Goal: Task Accomplishment & Management: Manage account settings

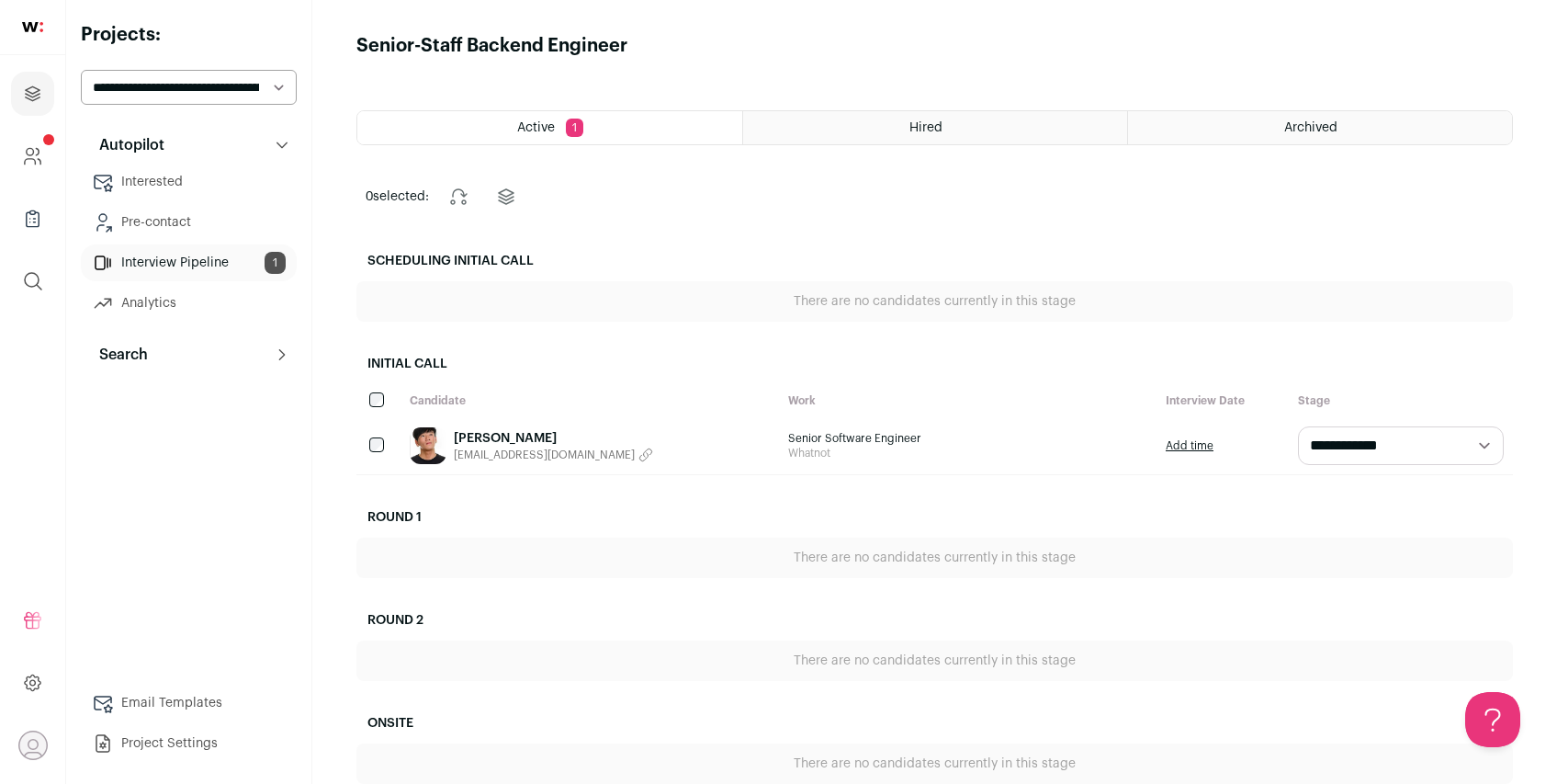
click at [497, 435] on link "[PERSON_NAME]" at bounding box center [553, 438] width 199 height 18
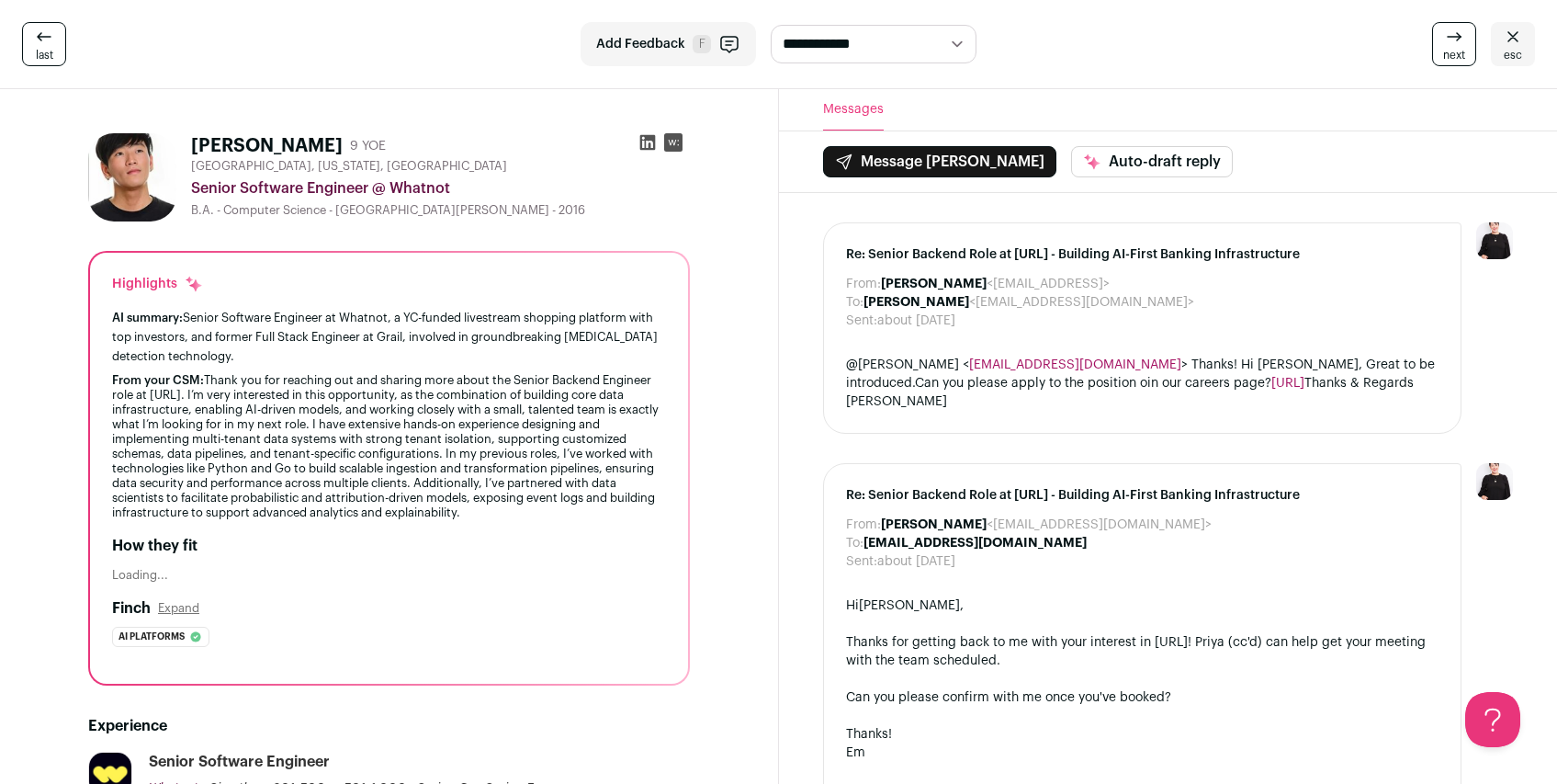
click at [647, 135] on icon at bounding box center [647, 142] width 16 height 16
drag, startPoint x: 187, startPoint y: 141, endPoint x: 323, endPoint y: 143, distance: 136.0
click at [323, 143] on div "[PERSON_NAME] 9 YOE [GEOGRAPHIC_DATA], [US_STATE], [GEOGRAPHIC_DATA] Senior Sof…" at bounding box center [389, 177] width 601 height 89
click at [37, 36] on icon at bounding box center [43, 36] width 14 height 8
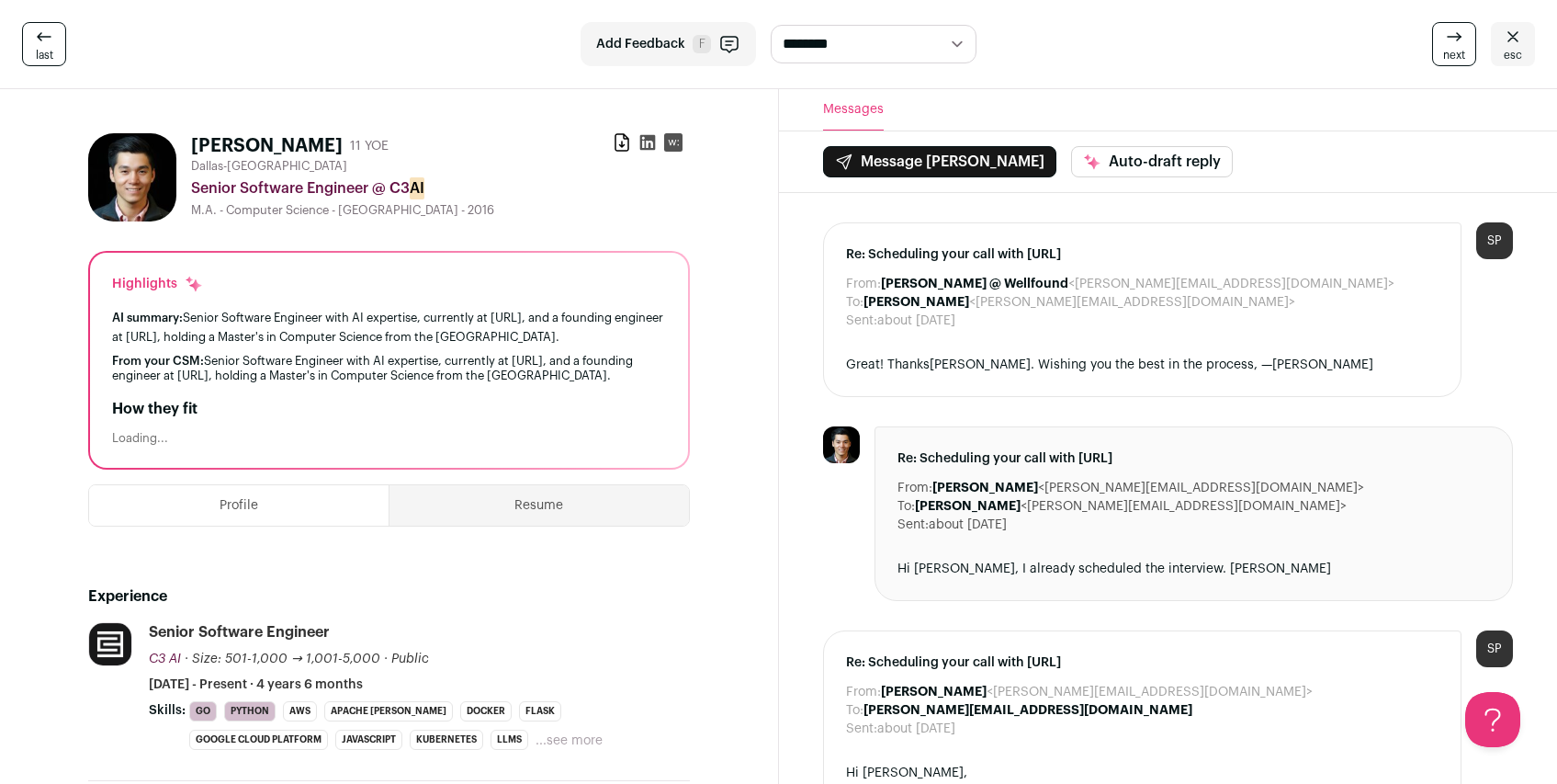
click at [1510, 32] on icon at bounding box center [1514, 36] width 11 height 10
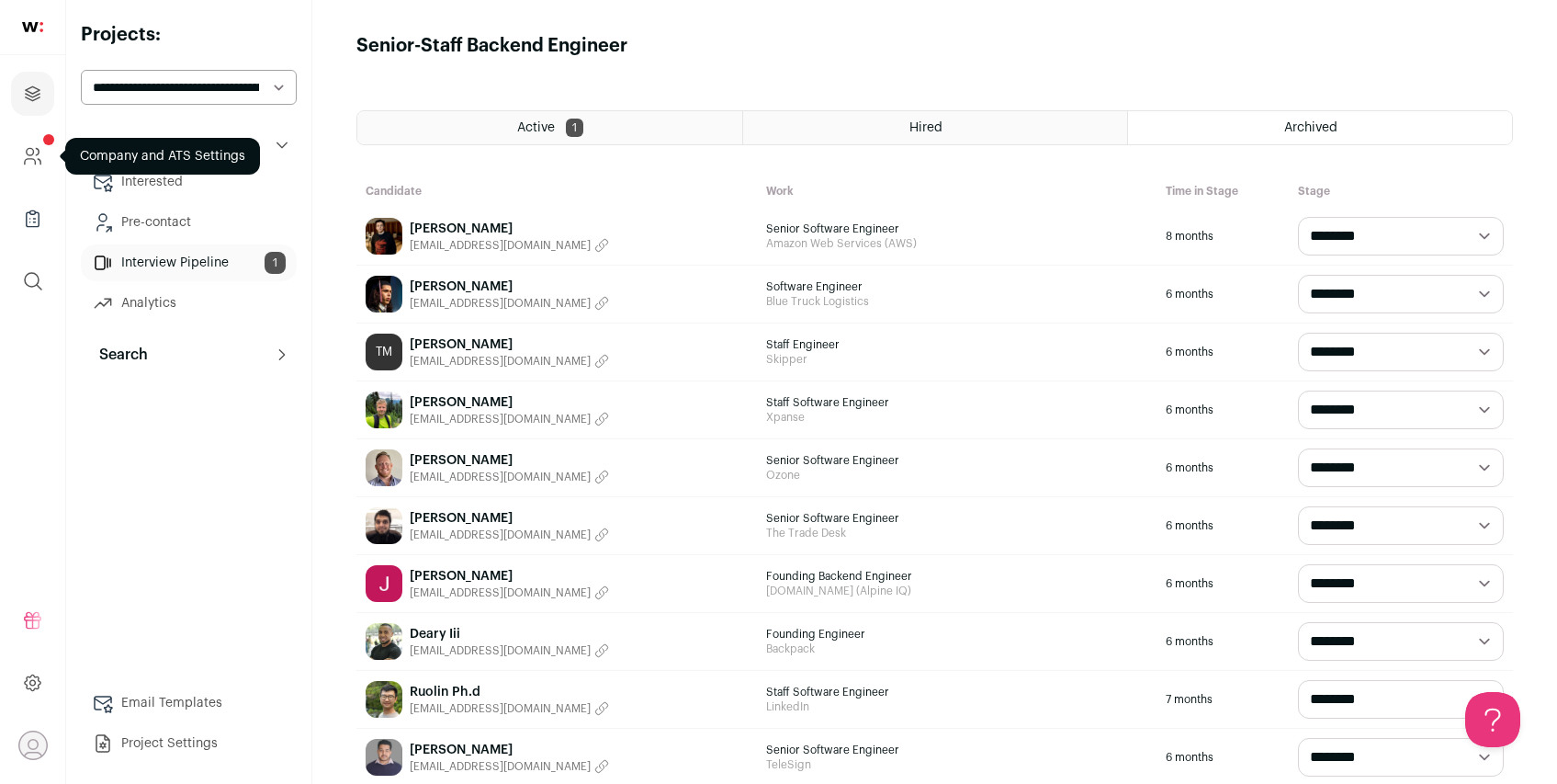
click at [33, 151] on icon "Company and ATS Settings" at bounding box center [32, 156] width 21 height 22
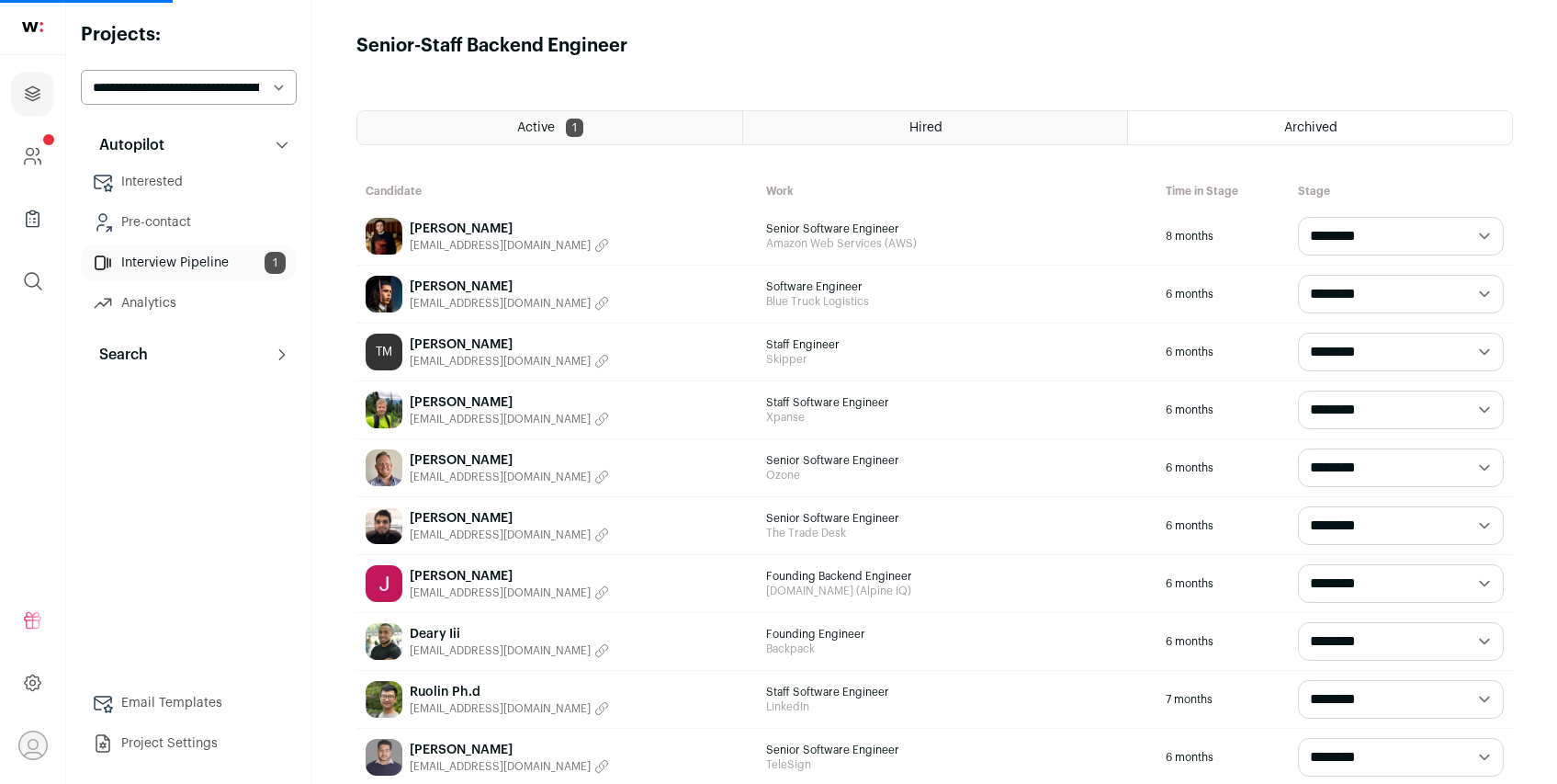
click at [234, 89] on select "**********" at bounding box center [189, 88] width 216 height 35
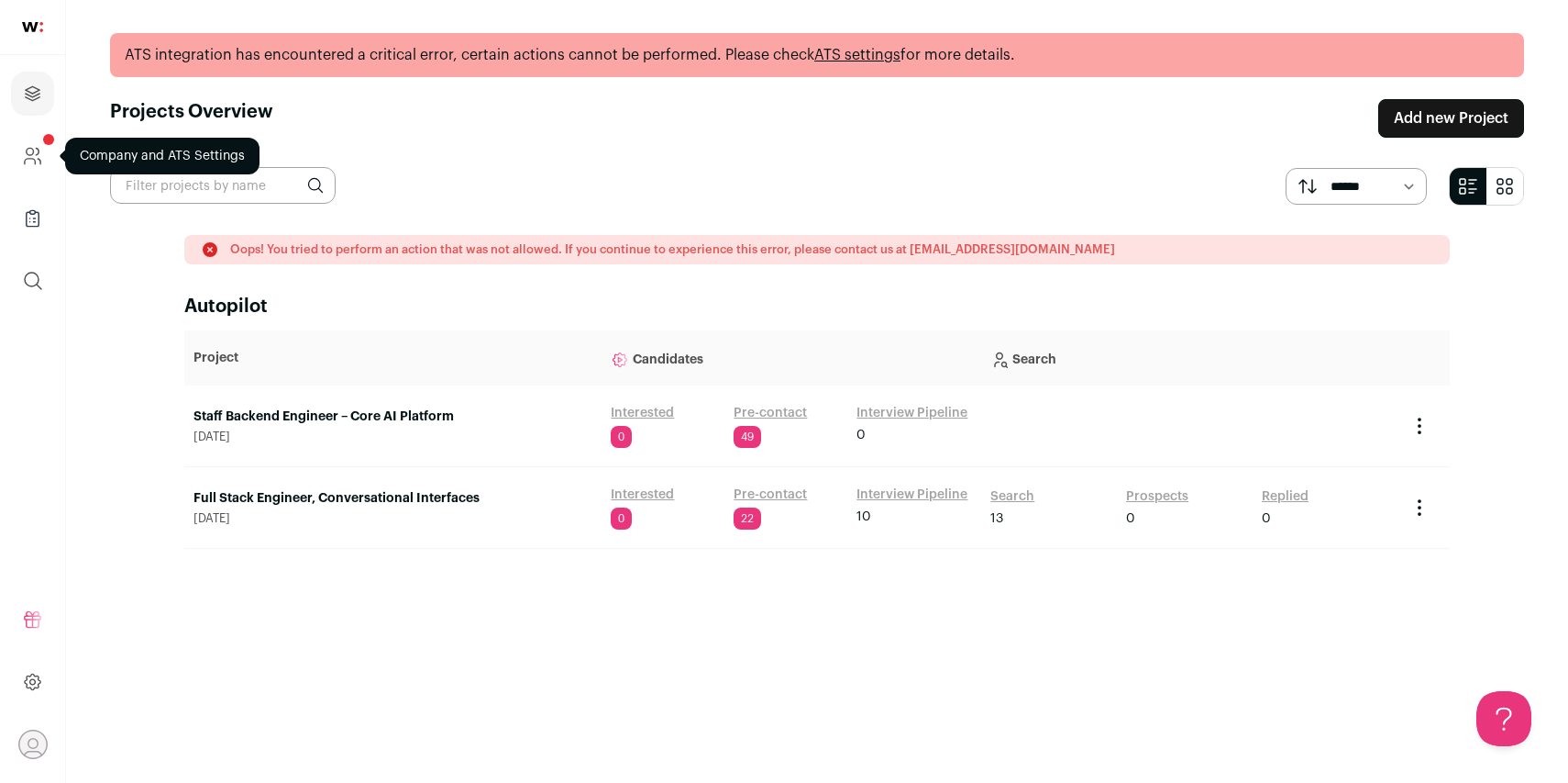
click at [32, 151] on icon "Company and ATS Settings" at bounding box center [32, 156] width 21 height 22
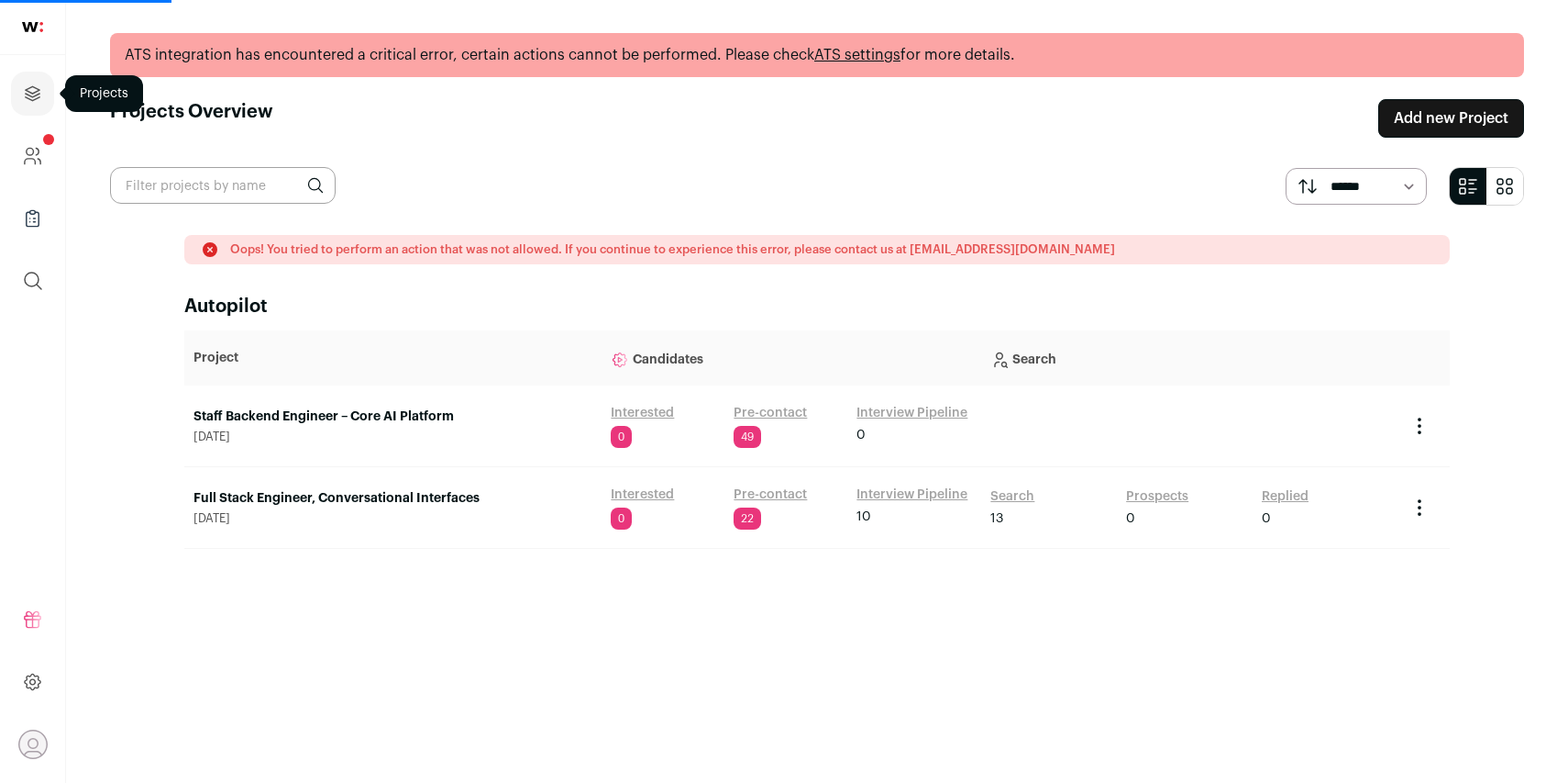
click at [37, 103] on icon "Projects" at bounding box center [32, 94] width 21 height 22
click at [752, 412] on link "Pre-contact" at bounding box center [771, 413] width 74 height 18
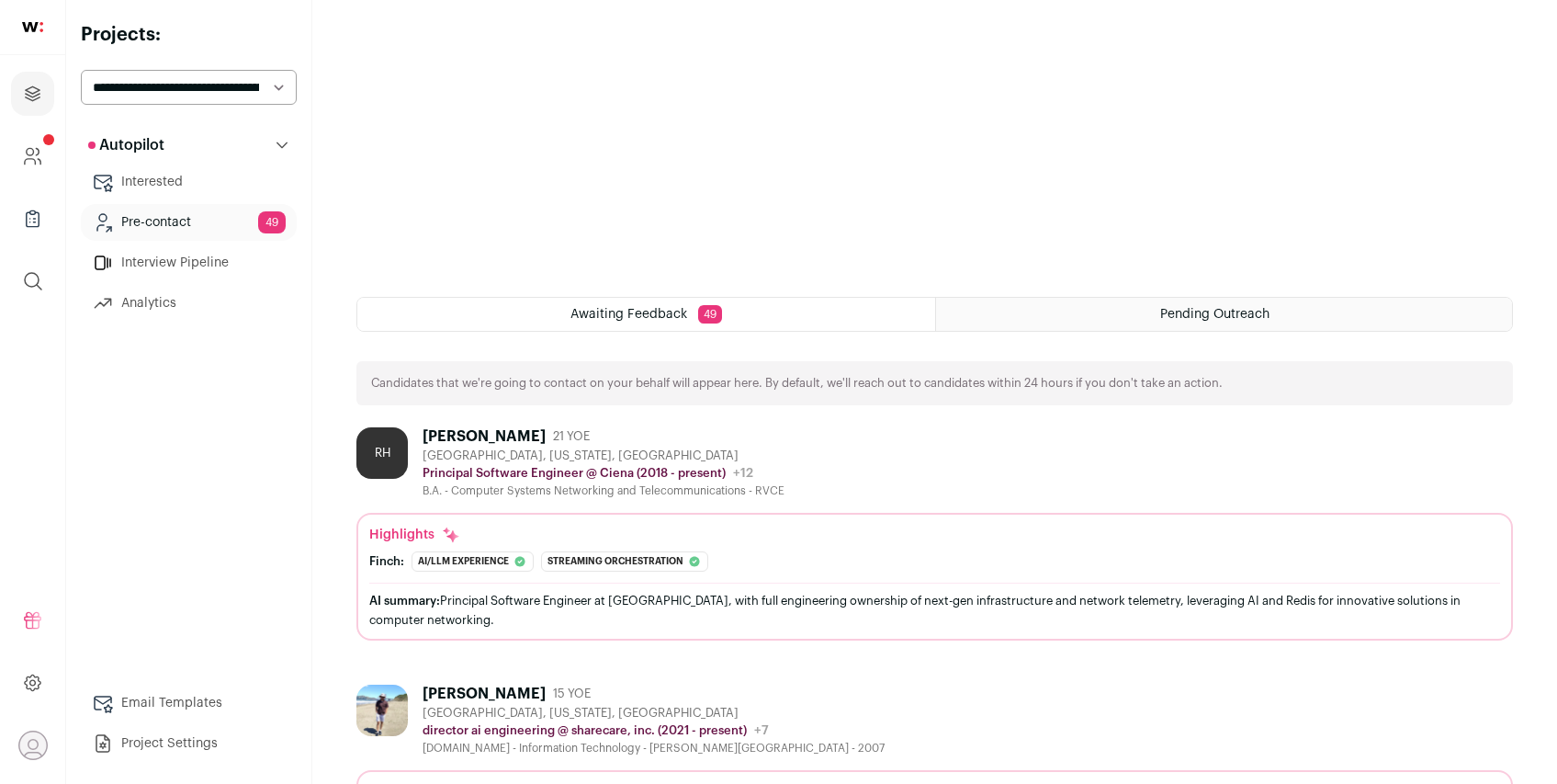
scroll to position [476, 0]
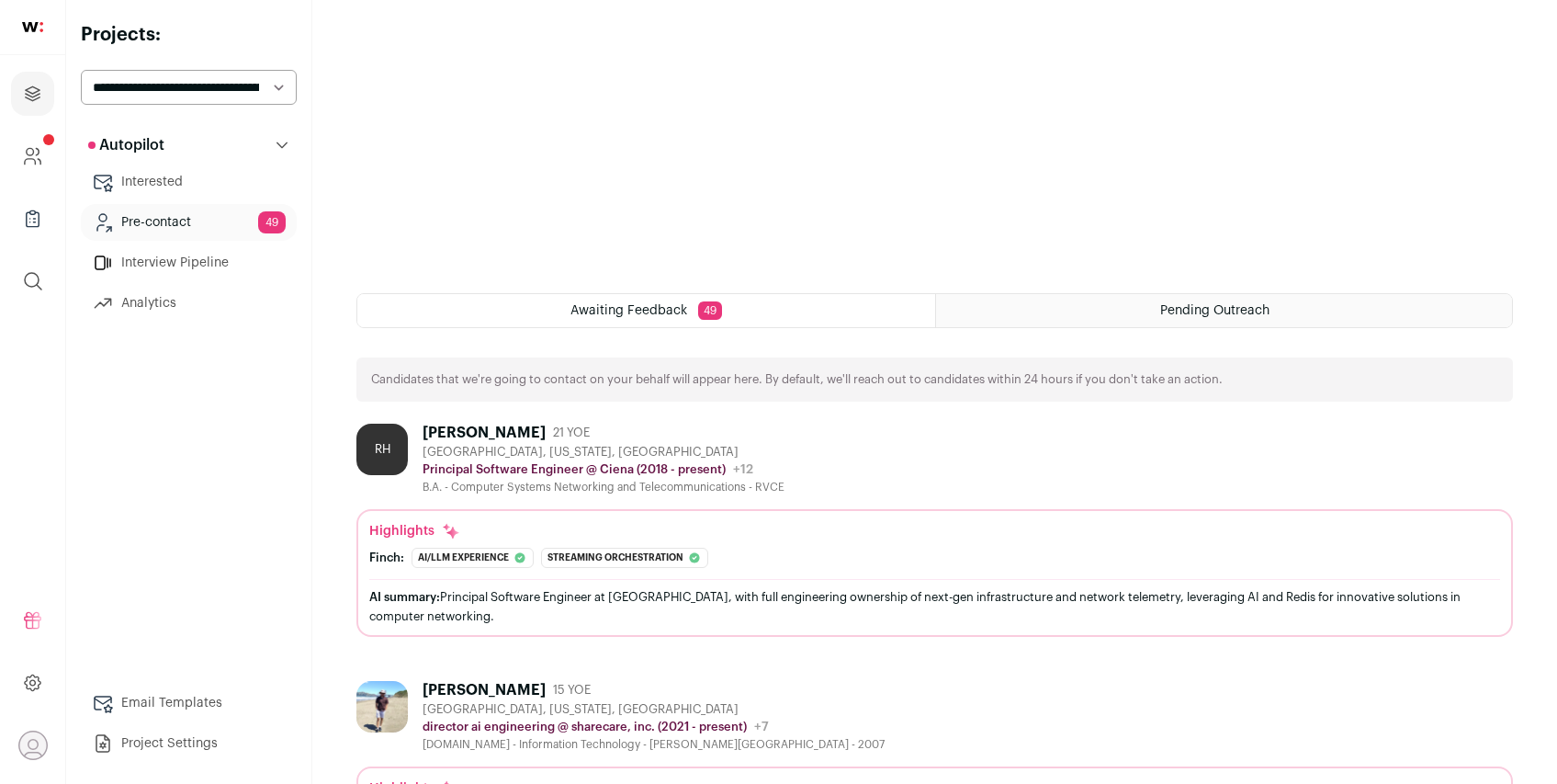
click at [432, 430] on div "[PERSON_NAME]" at bounding box center [483, 433] width 123 height 18
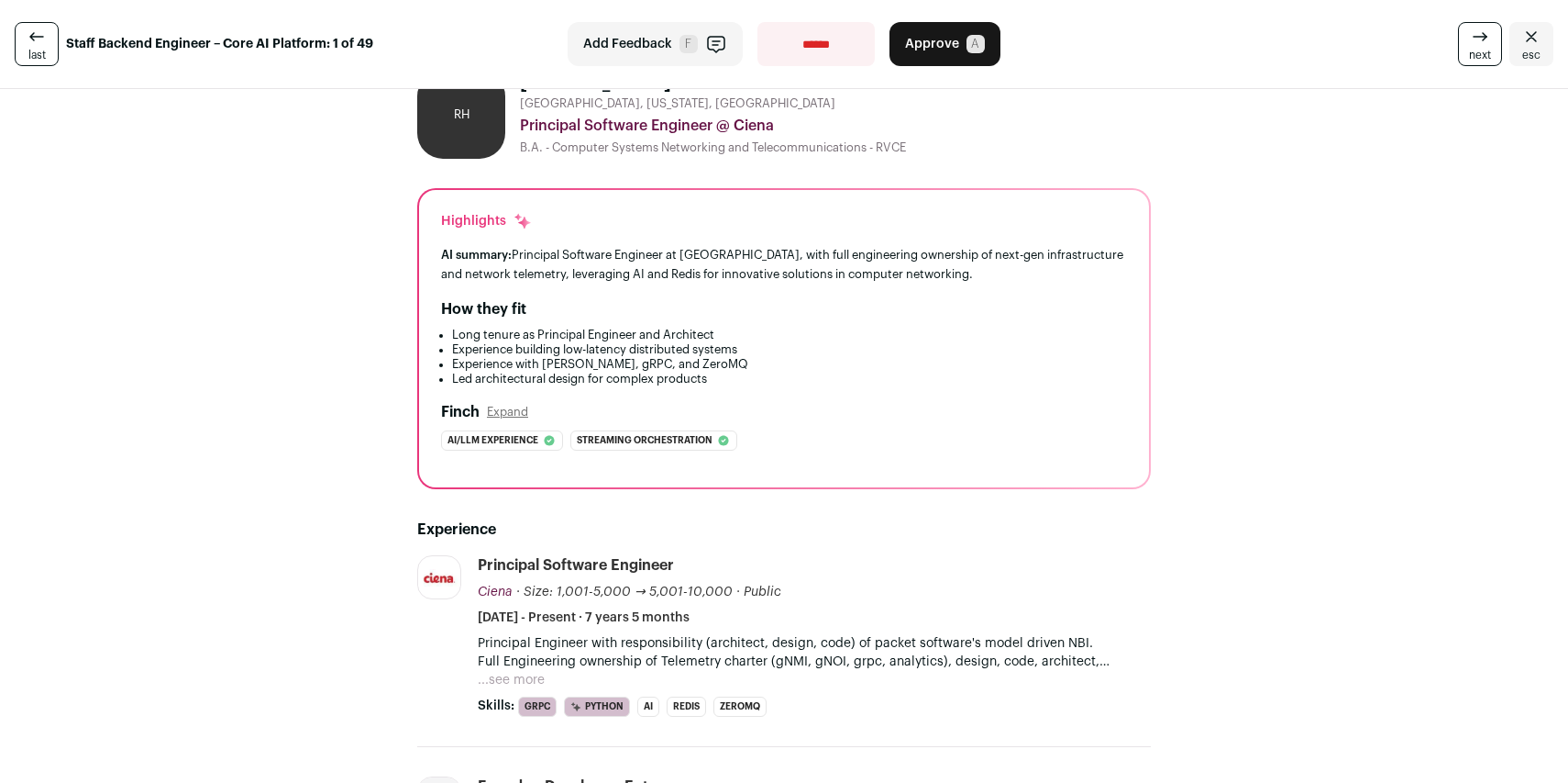
scroll to position [126, 0]
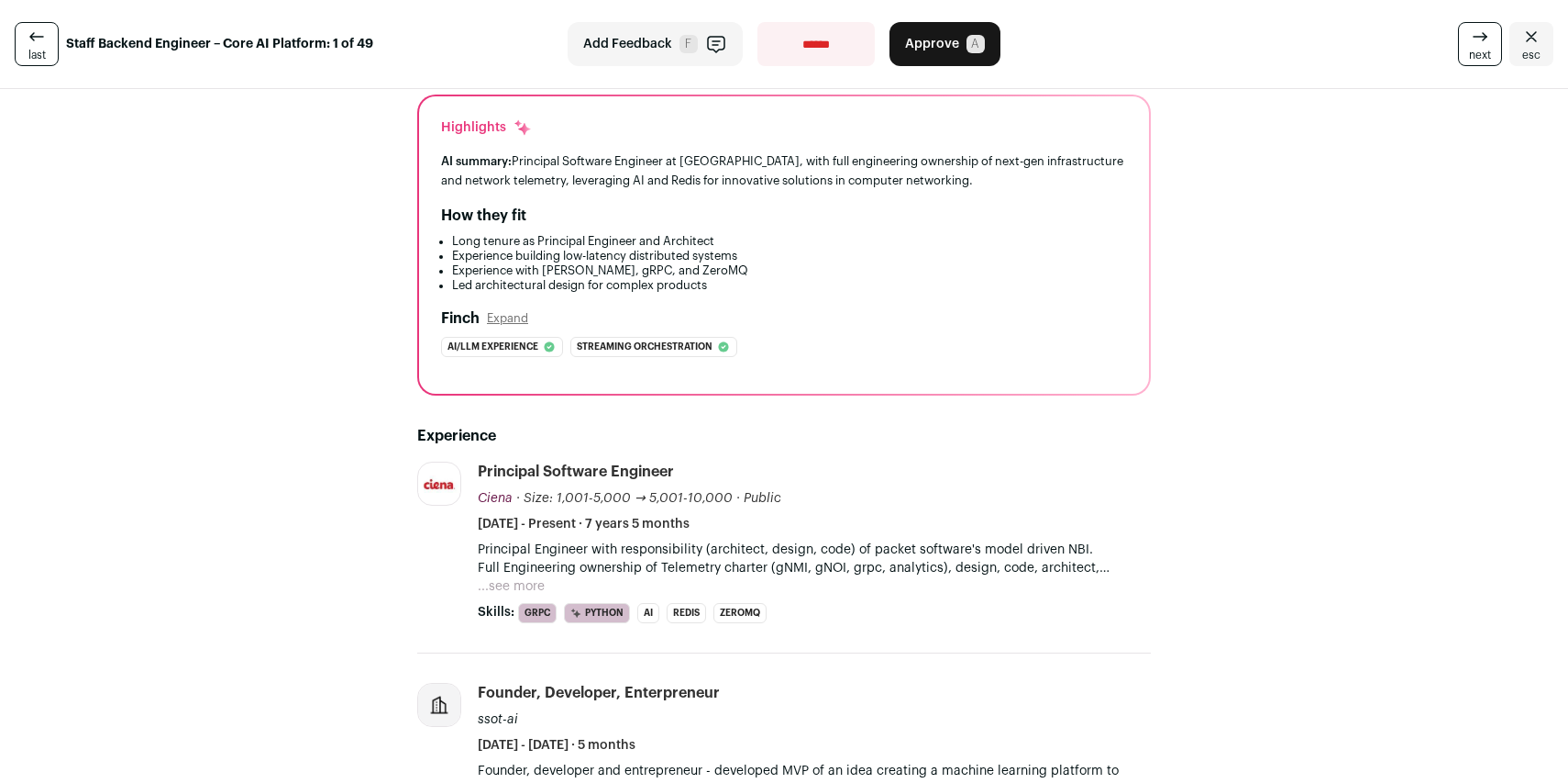
click at [497, 585] on button "...see more" at bounding box center [511, 587] width 67 height 18
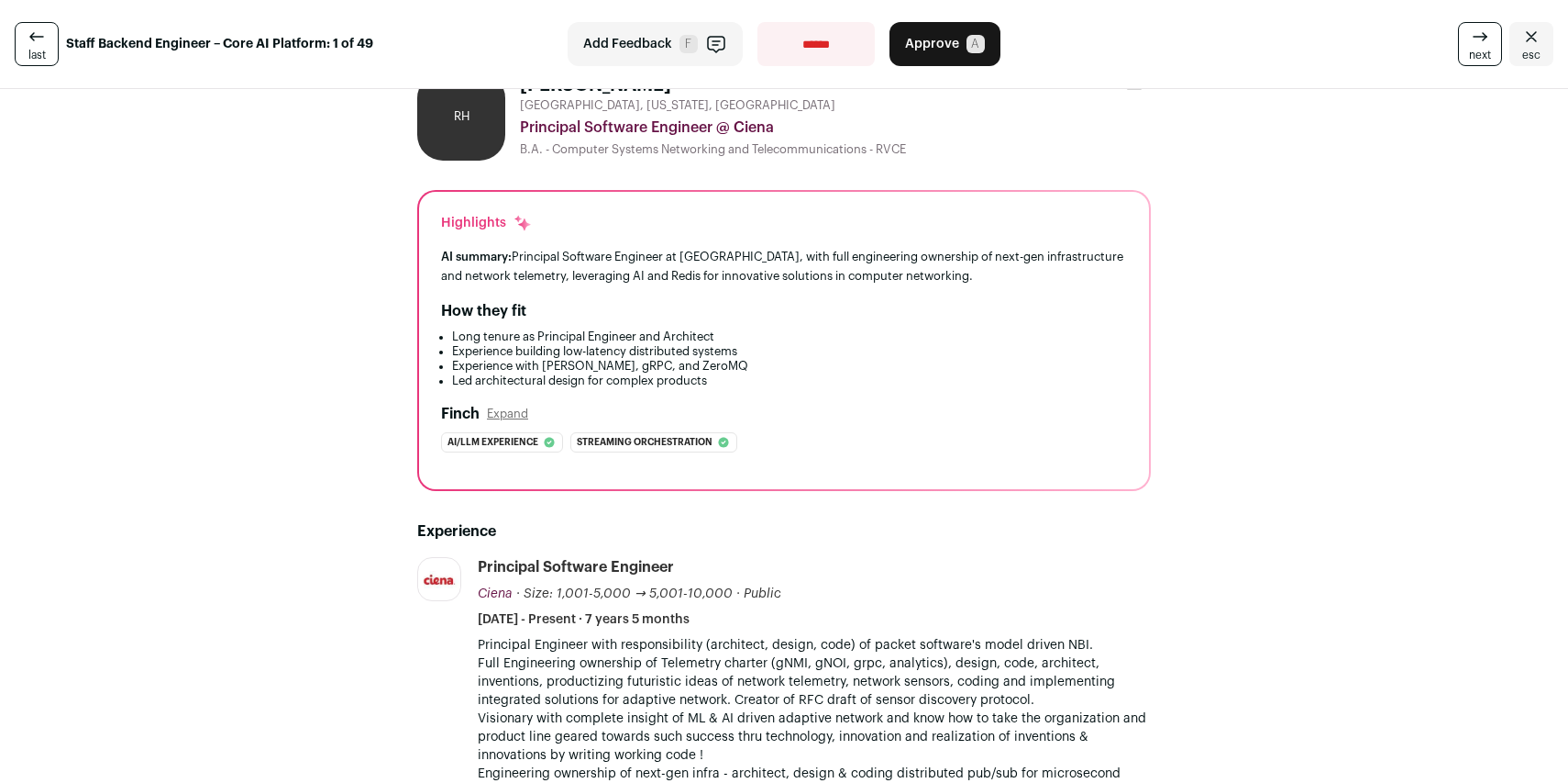
scroll to position [0, 0]
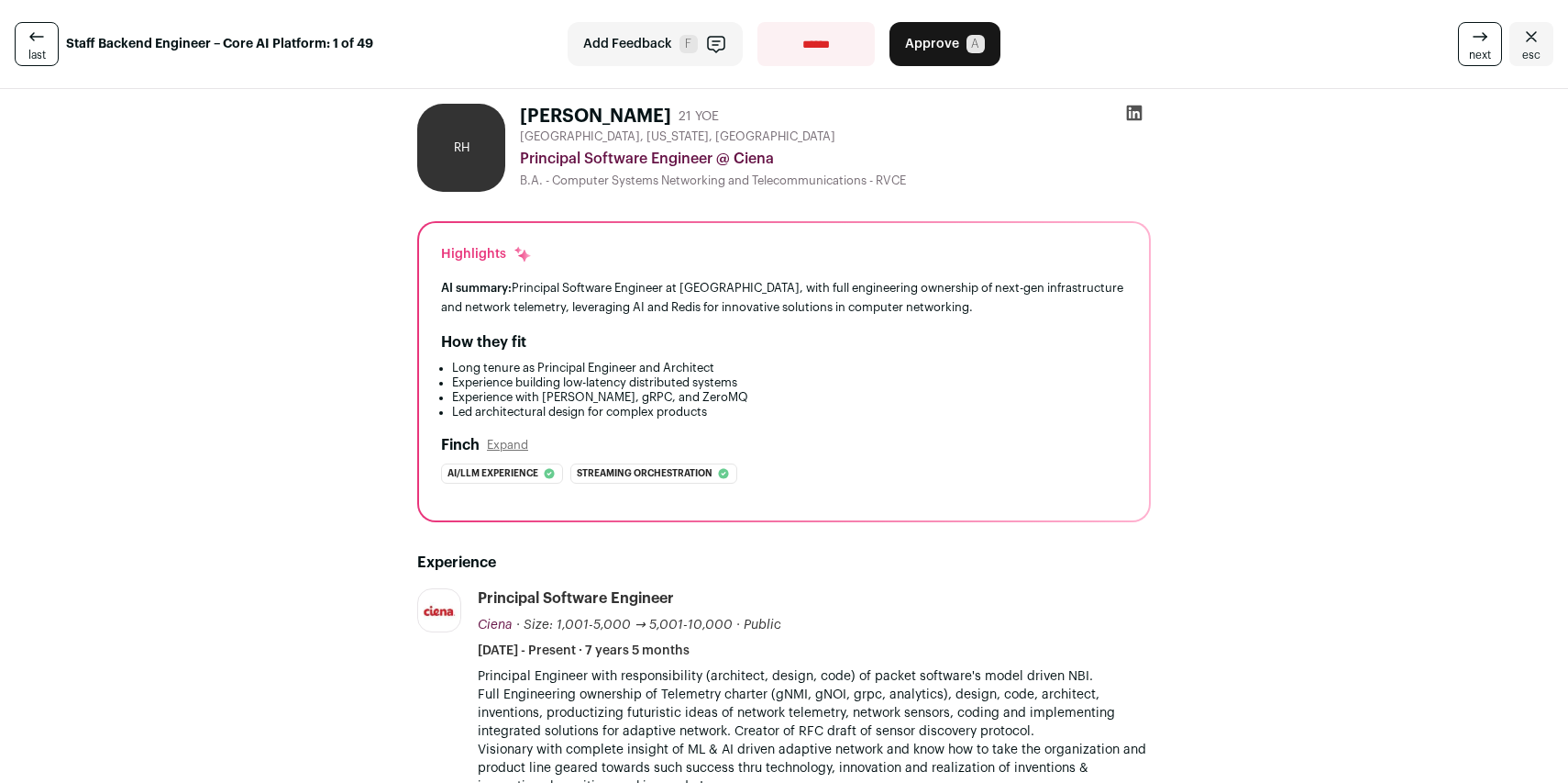
click at [46, 48] on link "last" at bounding box center [37, 44] width 44 height 44
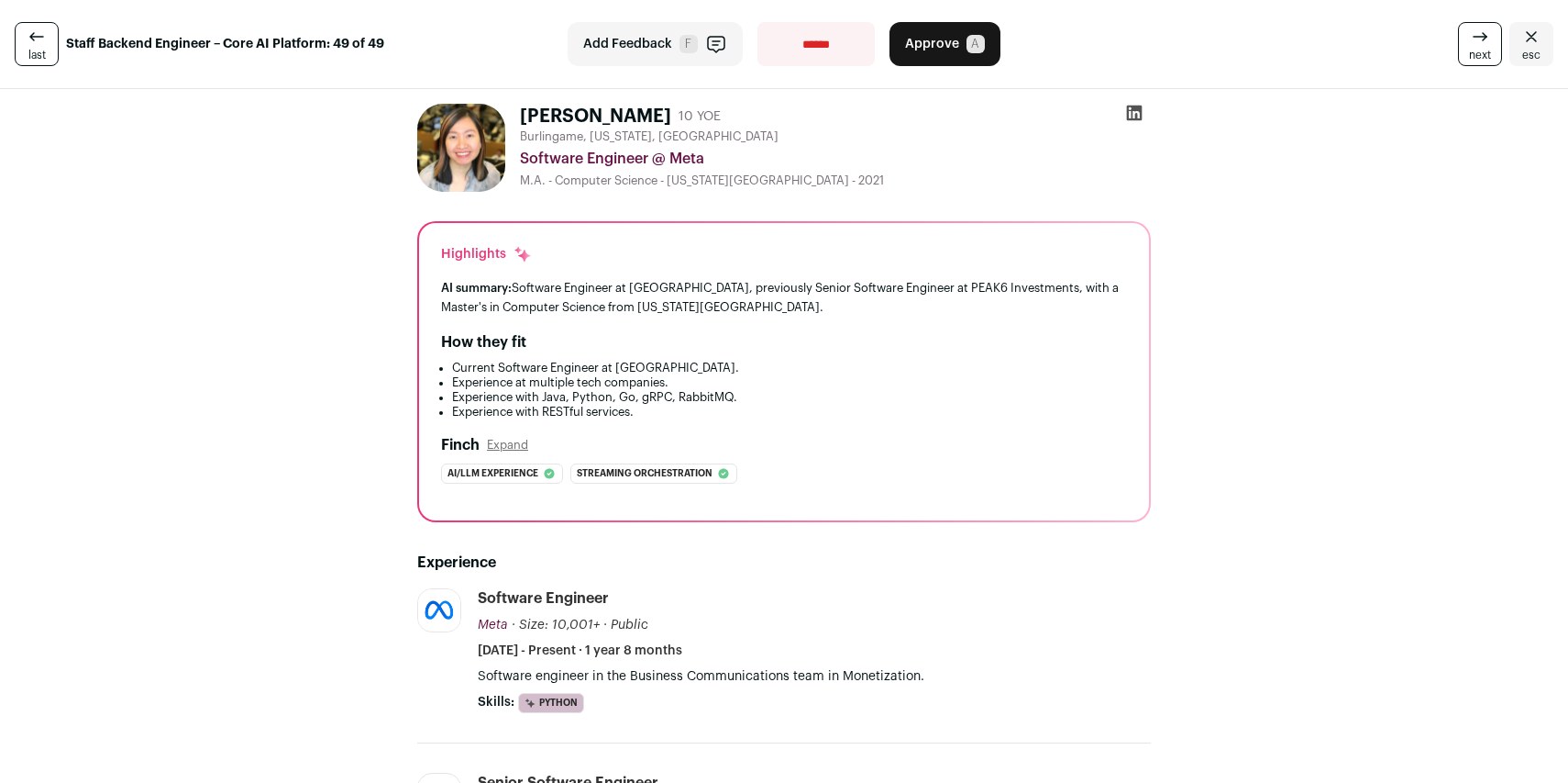
scroll to position [333, 0]
